Goal: Find specific page/section: Find specific page/section

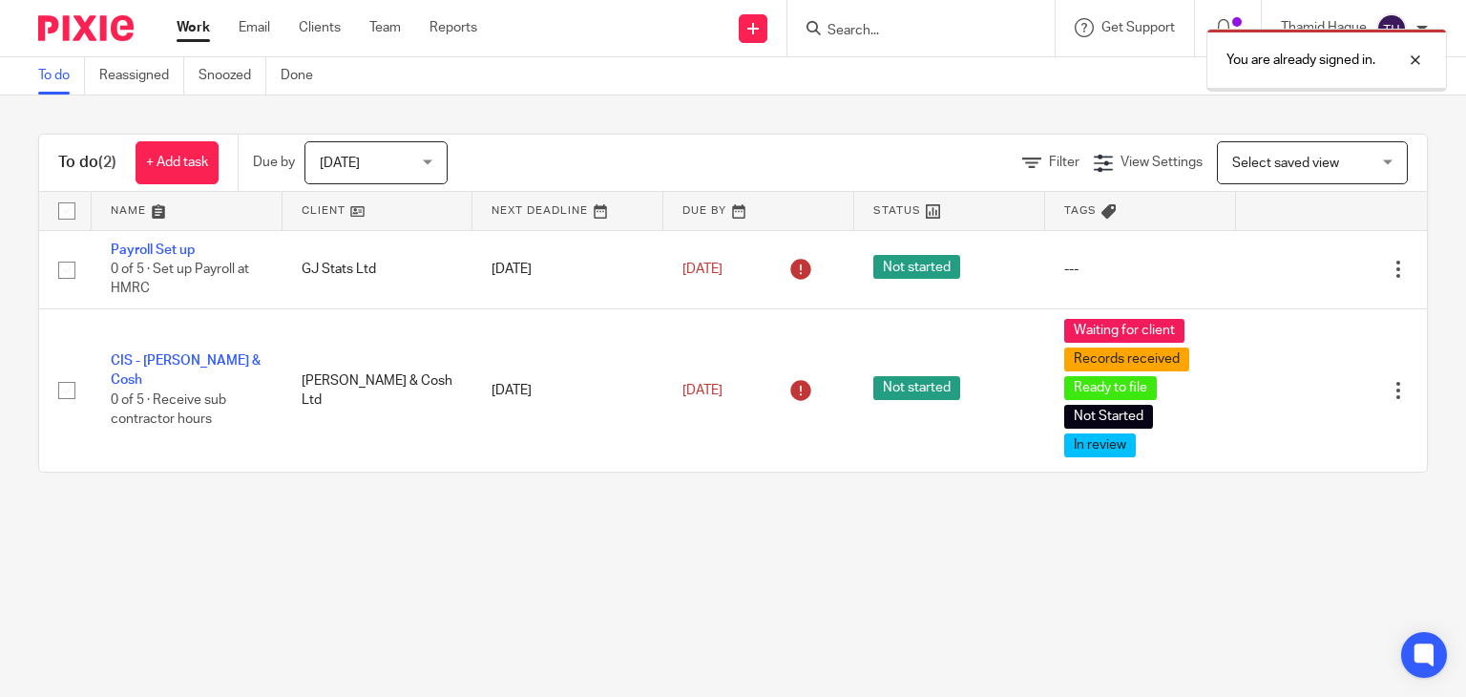
click at [905, 14] on div at bounding box center [920, 28] width 267 height 56
click at [1405, 62] on div at bounding box center [1401, 60] width 52 height 23
click at [842, 28] on input "Search" at bounding box center [911, 31] width 172 height 17
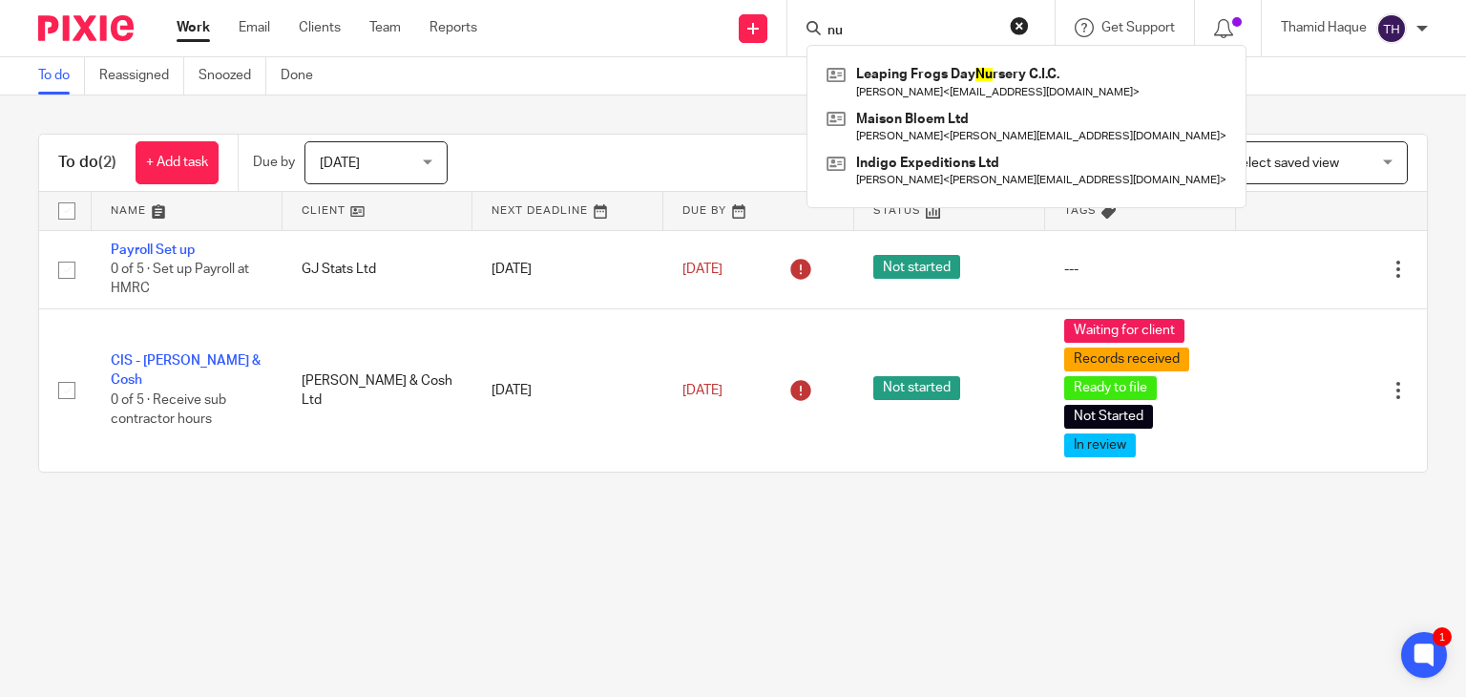
type input "n"
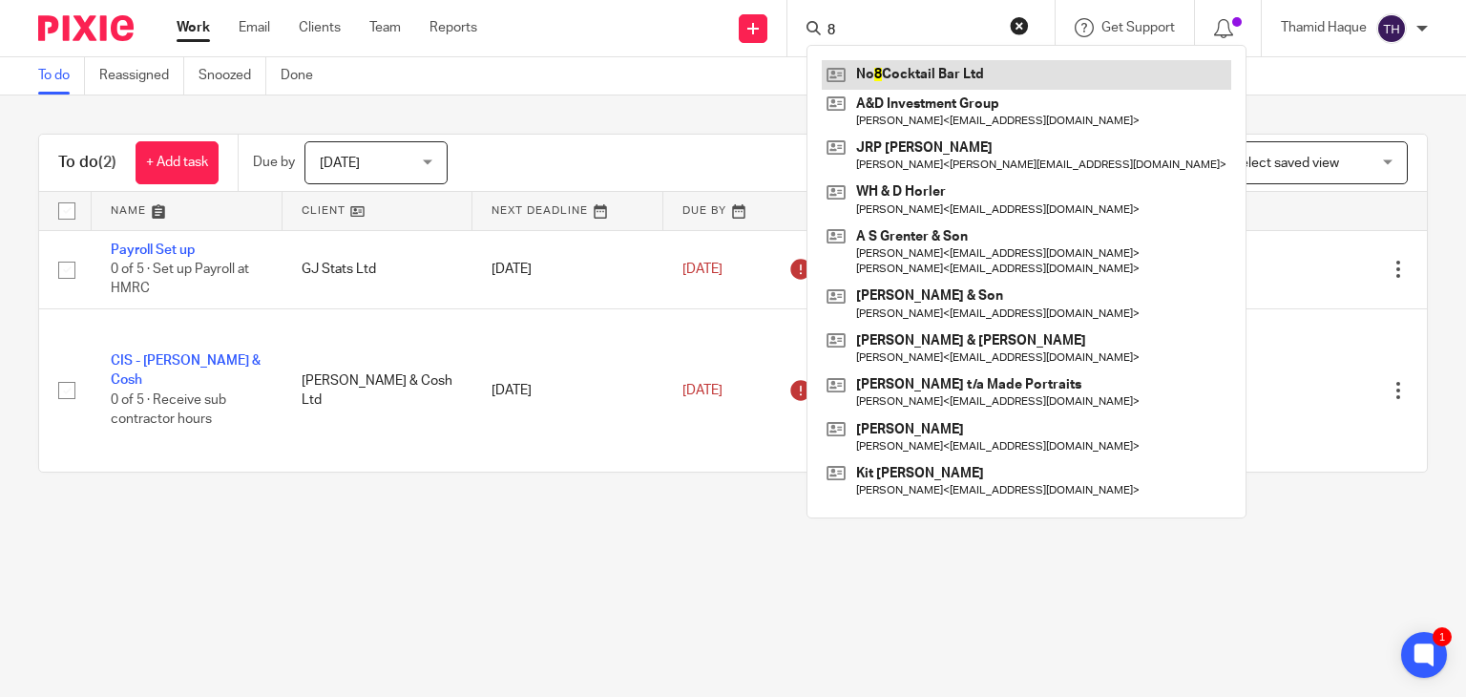
type input "8"
click at [918, 75] on link at bounding box center [1026, 74] width 409 height 29
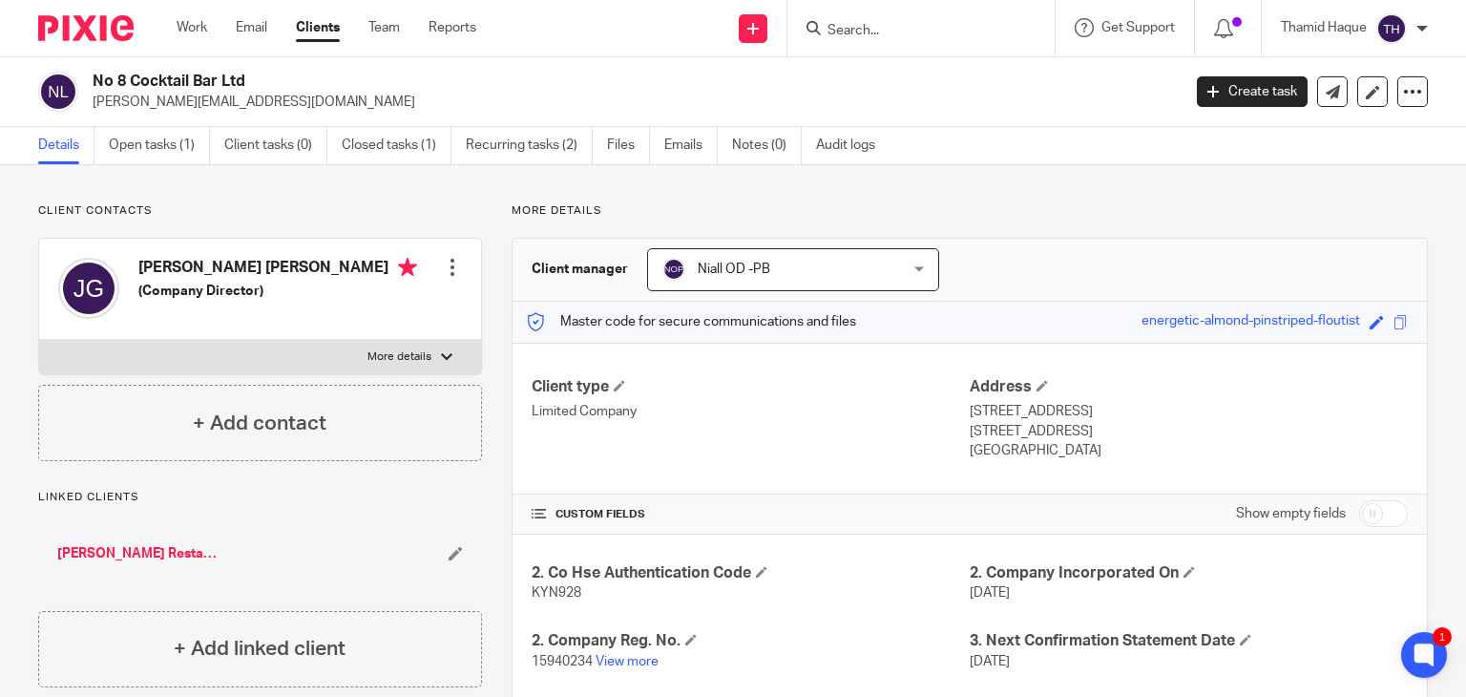
click at [895, 39] on form at bounding box center [926, 28] width 203 height 24
click at [873, 25] on input "Search" at bounding box center [911, 31] width 172 height 17
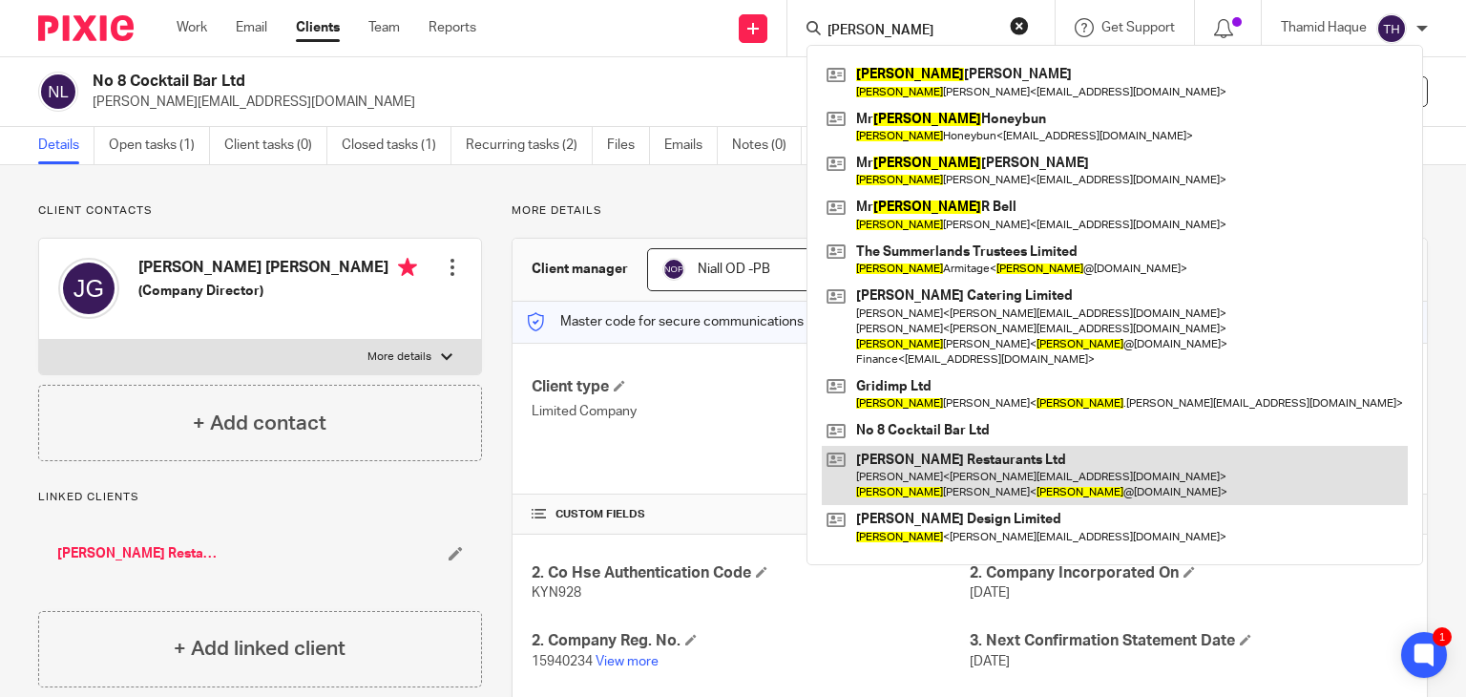
type input "richard"
click at [909, 478] on link at bounding box center [1115, 475] width 586 height 59
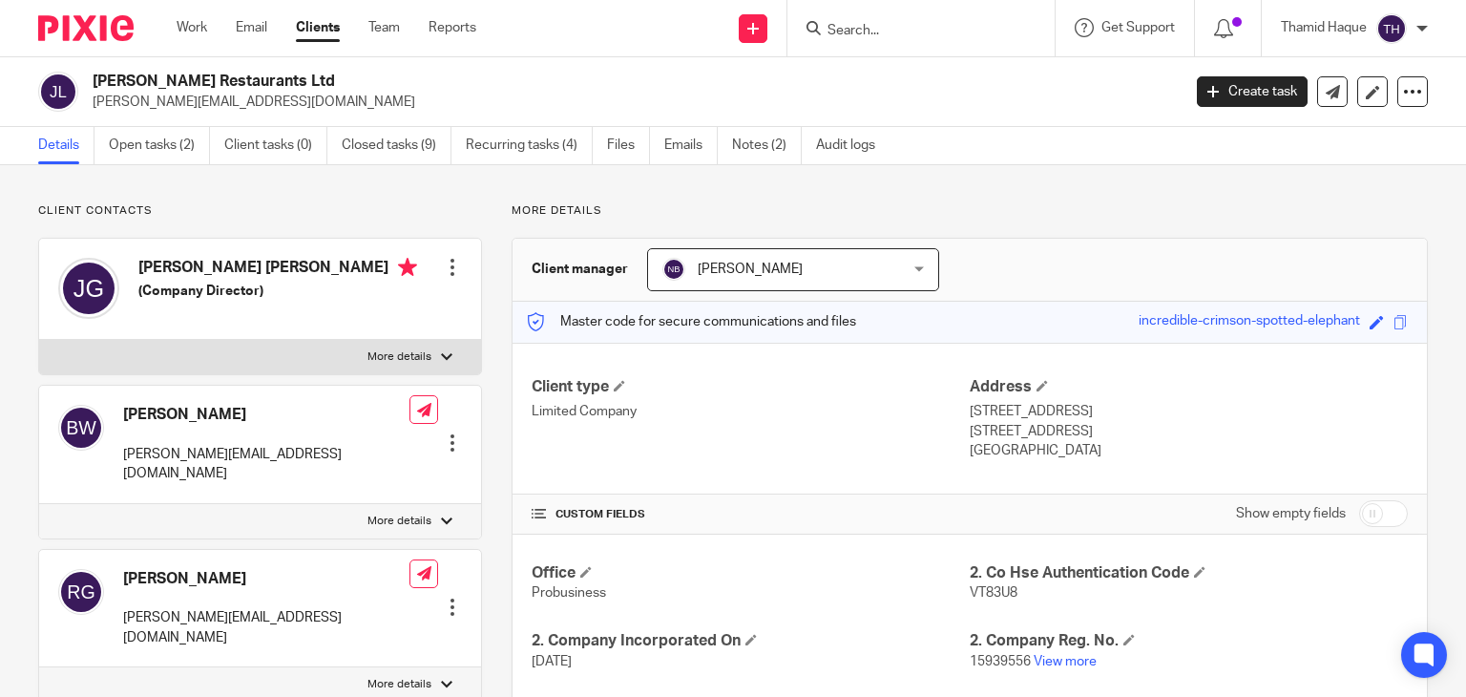
click at [444, 597] on div at bounding box center [452, 606] width 19 height 19
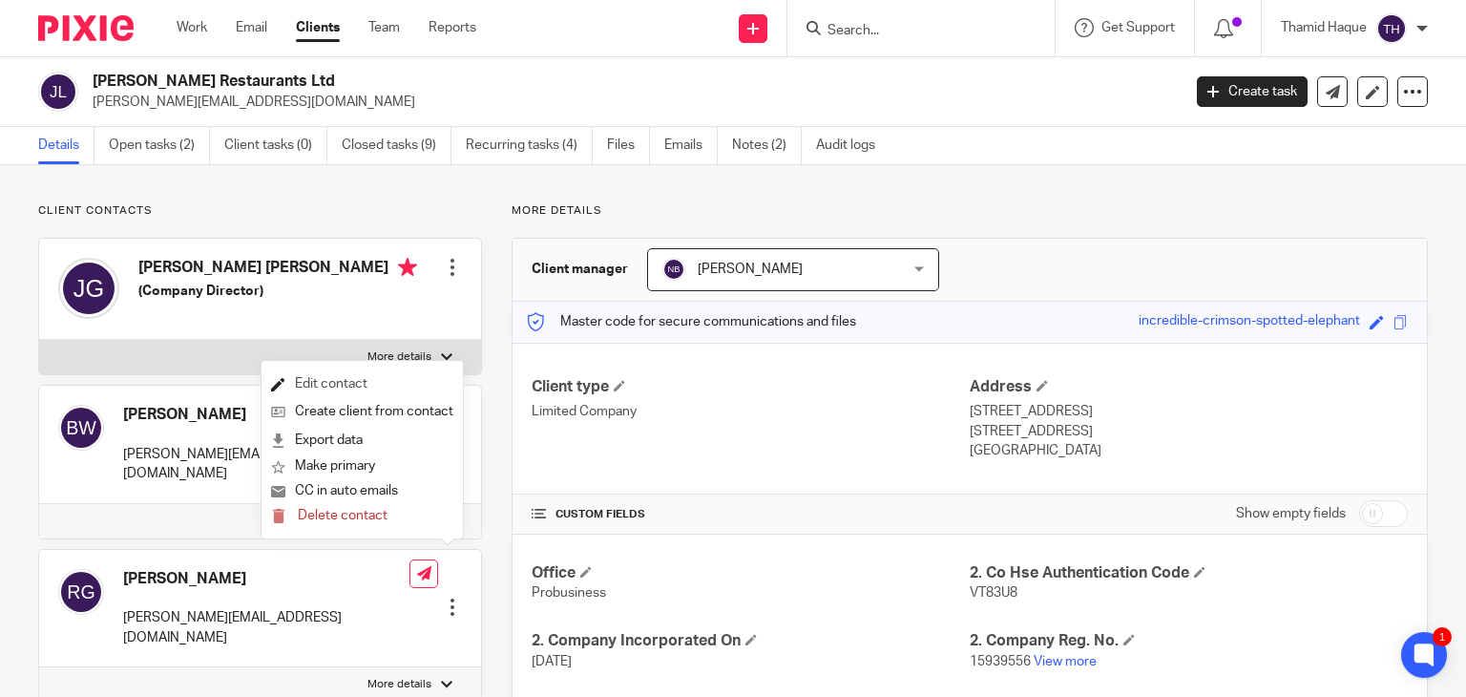
click at [355, 389] on link "Edit contact" at bounding box center [362, 384] width 182 height 28
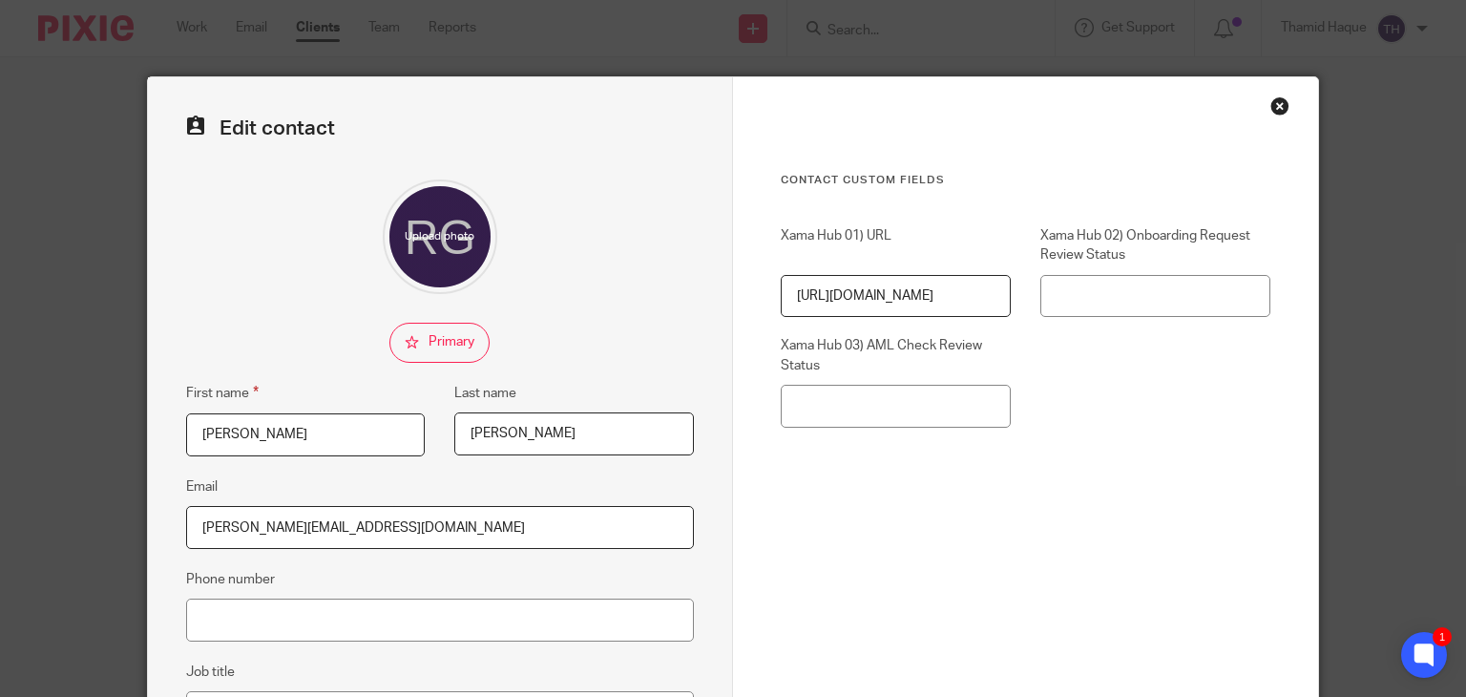
click at [1271, 109] on div "Close this dialog window" at bounding box center [1279, 105] width 19 height 19
